Goal: Find contact information: Find contact information

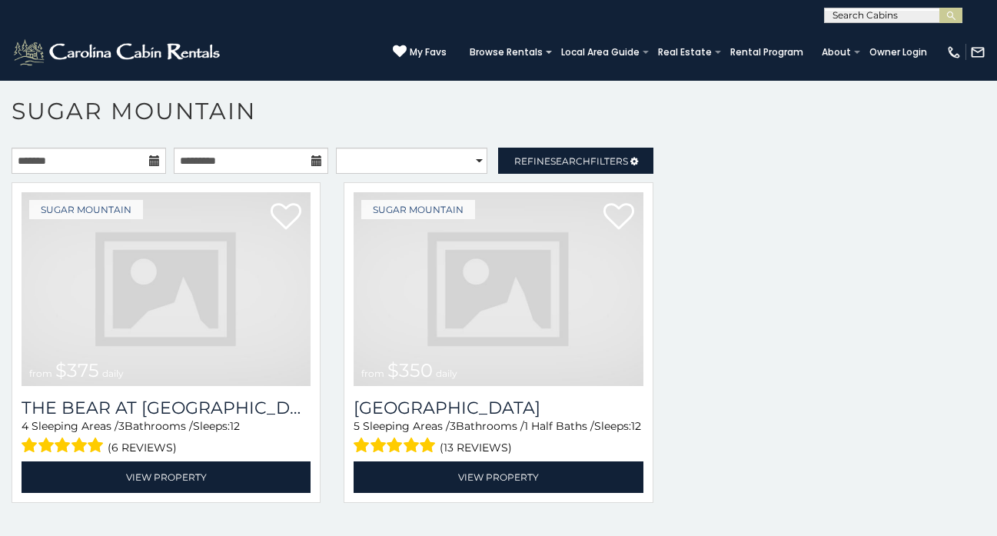
scroll to position [2296, 0]
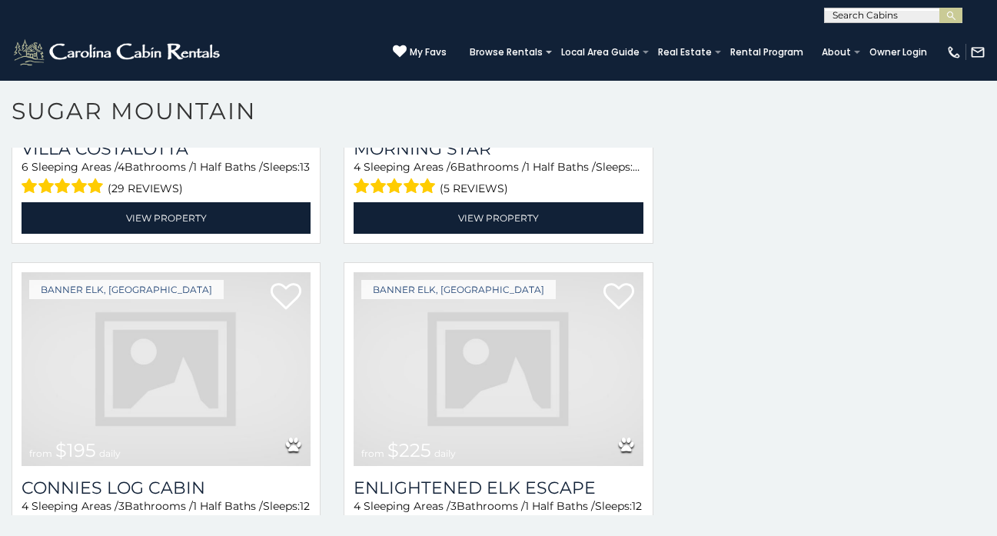
click at [94, 345] on img at bounding box center [166, 369] width 289 height 194
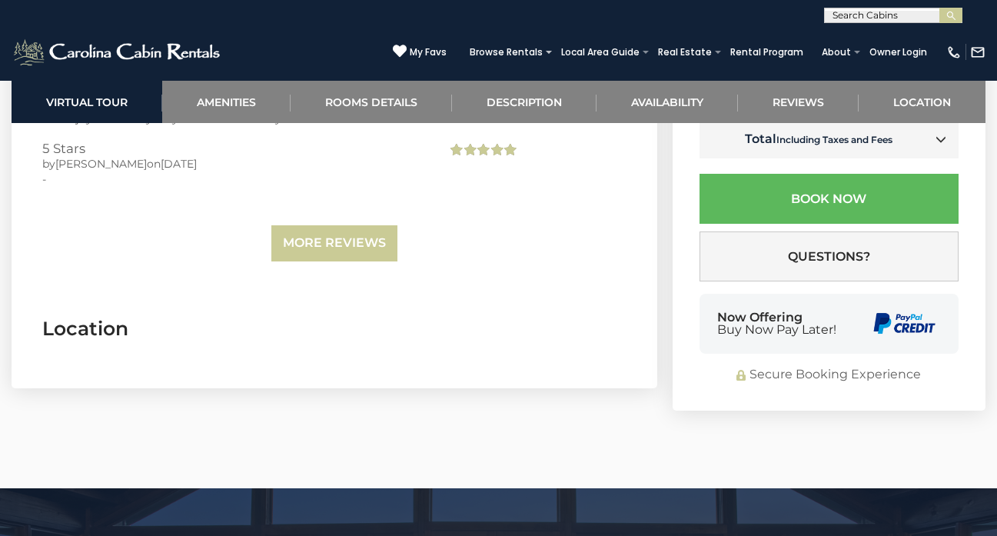
scroll to position [3786, 0]
